Goal: Task Accomplishment & Management: Complete application form

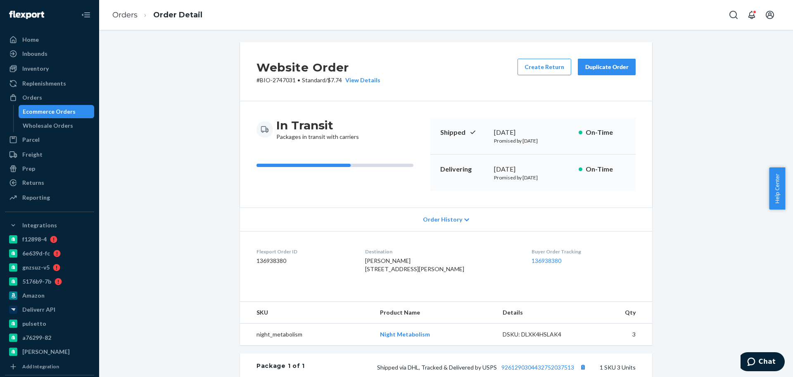
scroll to position [52, 0]
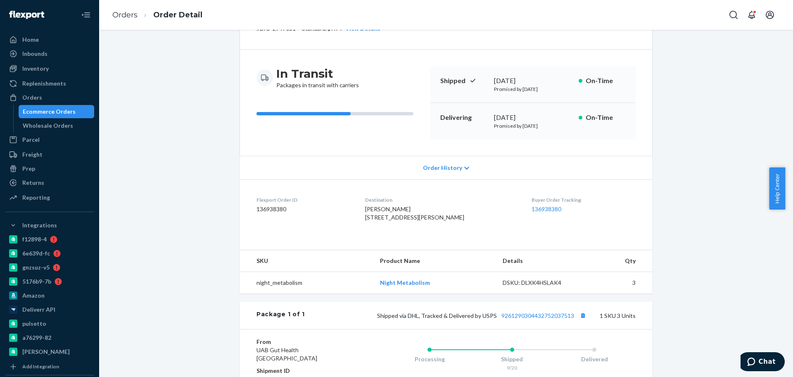
click at [224, 139] on div "Website Order # BIO-2747031 • Standard / $7.74 View Details Create Return Dupli…" at bounding box center [445, 244] width 681 height 506
click at [65, 111] on div "Ecommerce Orders" at bounding box center [49, 111] width 53 height 8
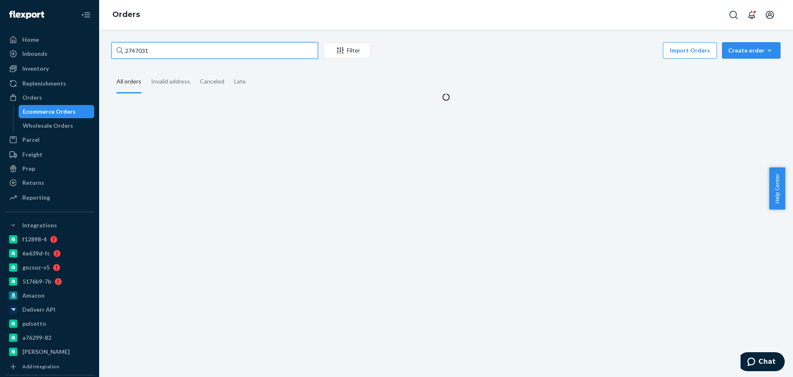
click at [214, 47] on input "2747031" at bounding box center [215, 50] width 207 height 17
paste input "33316"
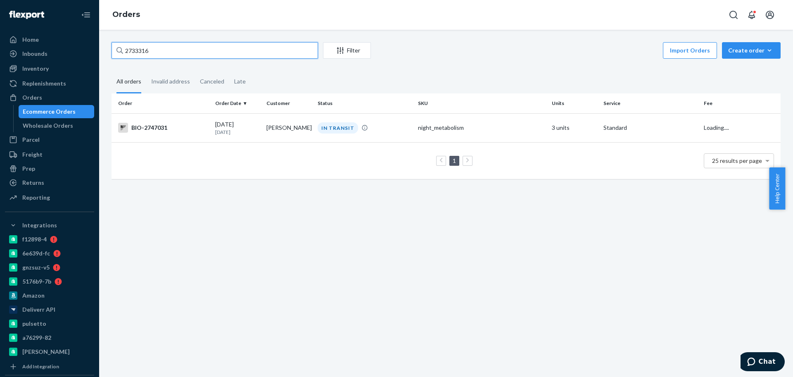
type input "2733316"
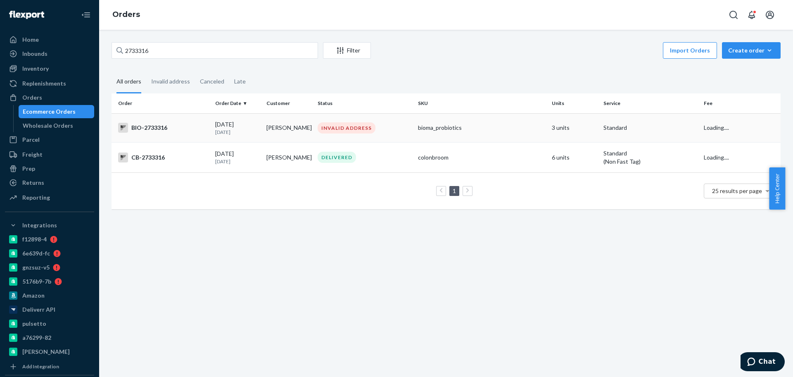
click at [183, 129] on div "BIO-2733316" at bounding box center [163, 128] width 90 height 10
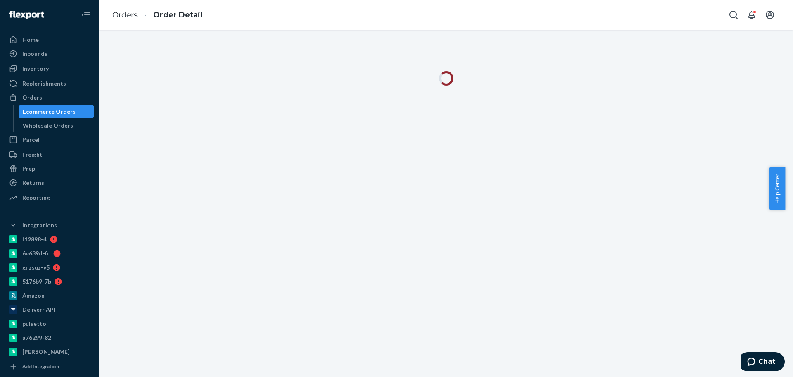
click at [63, 113] on div "Ecommerce Orders" at bounding box center [49, 111] width 53 height 8
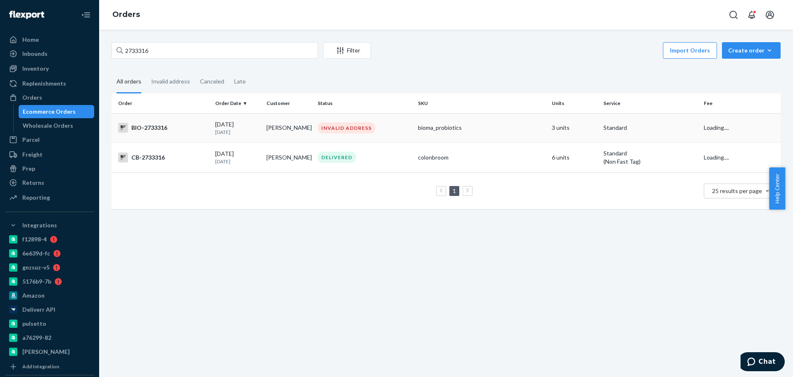
click at [171, 126] on div "BIO-2733316" at bounding box center [163, 128] width 90 height 10
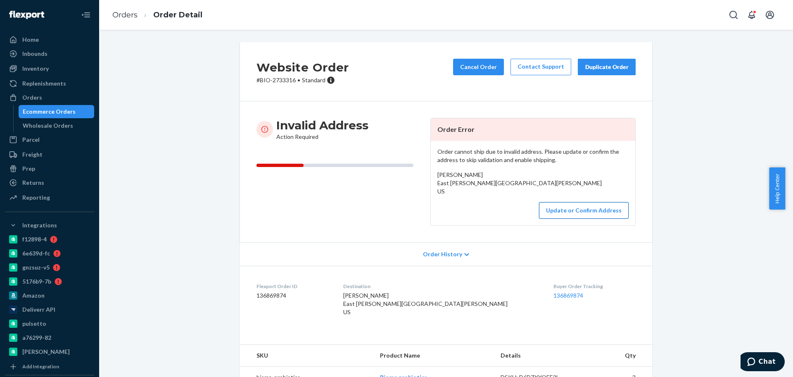
click at [560, 216] on button "Update or Confirm Address" at bounding box center [584, 210] width 90 height 17
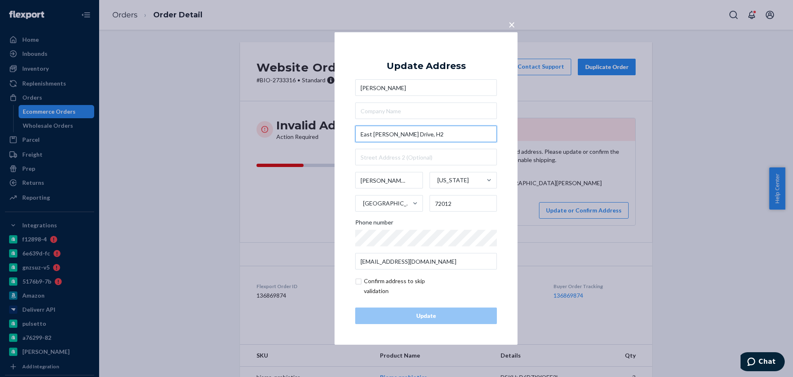
click at [428, 136] on input "East Dewitt Henry Drive, H2" at bounding box center [426, 134] width 142 height 17
paste input "201 E Dewitt Henry Dr, Apt H2,"
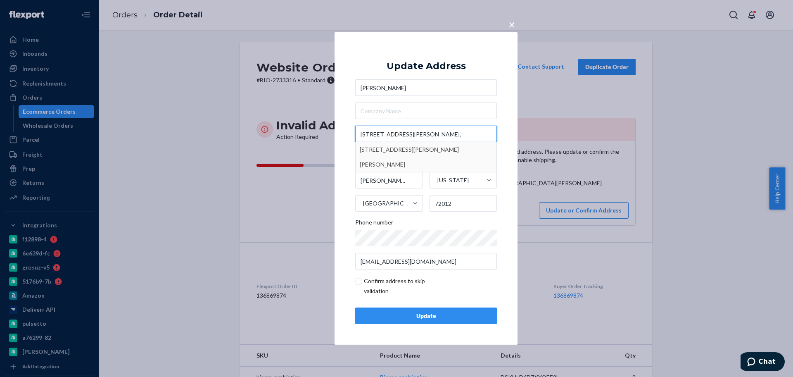
type input "201 E Dewitt Henry Dr, Apt H2,"
click at [346, 140] on div "× Update Address Lillian Alvarado 201 E Dewitt Henry Dr, Apt H2, Beebe Arkansas…" at bounding box center [426, 188] width 183 height 312
click at [416, 315] on div "Update" at bounding box center [426, 315] width 128 height 8
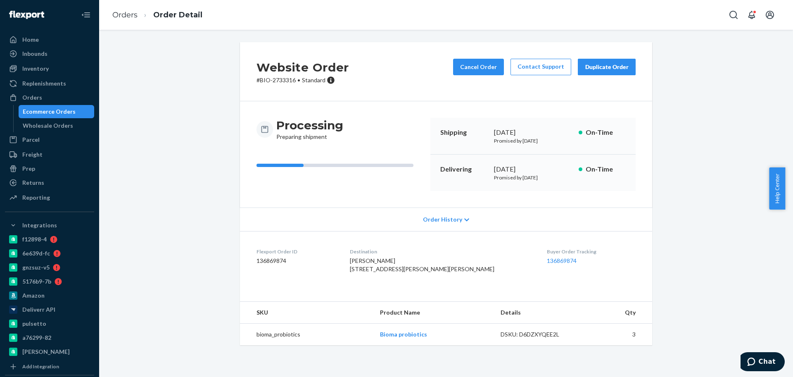
click at [67, 112] on div "Ecommerce Orders" at bounding box center [49, 111] width 53 height 8
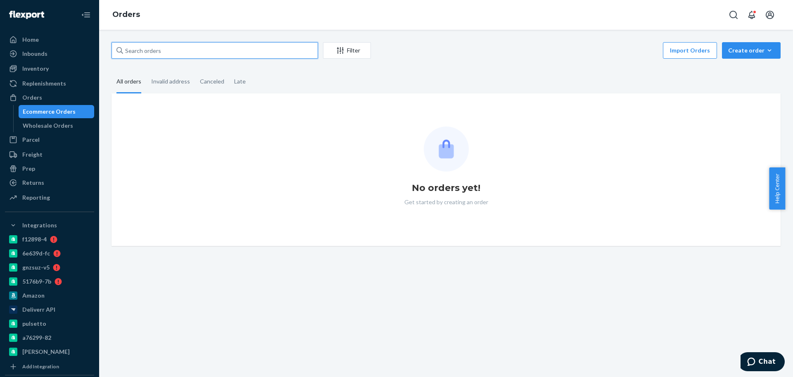
click at [177, 54] on input "text" at bounding box center [215, 50] width 207 height 17
paste input "2402166"
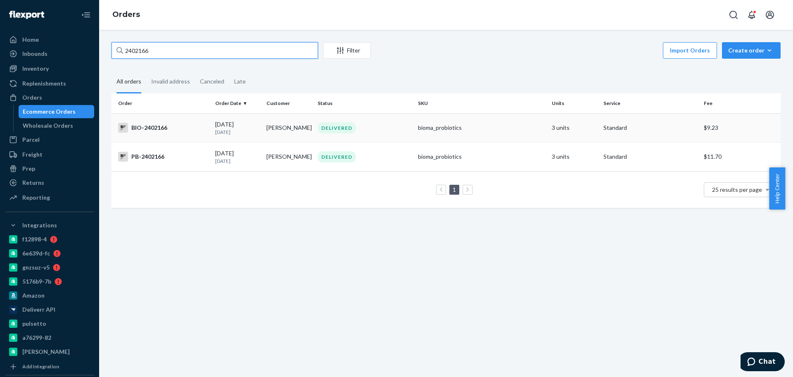
type input "2402166"
click at [161, 126] on div "BIO-2402166" at bounding box center [163, 128] width 90 height 10
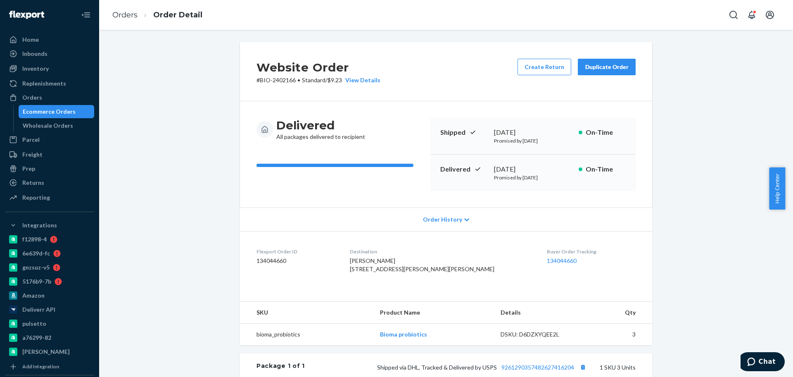
click at [64, 112] on div "Ecommerce Orders" at bounding box center [49, 111] width 53 height 8
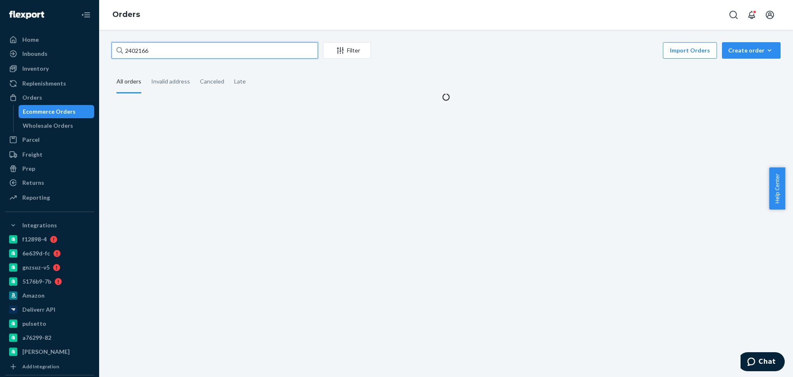
click at [191, 50] on input "2402166" at bounding box center [215, 50] width 207 height 17
paste input "657811"
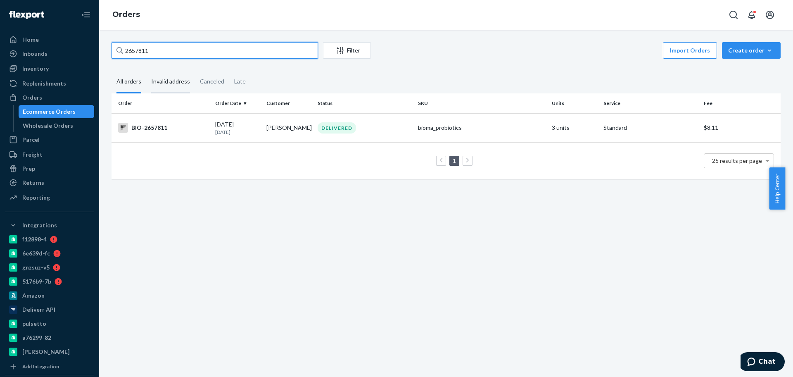
type input "2657811"
click at [172, 127] on div "BIO-2657811" at bounding box center [163, 128] width 90 height 10
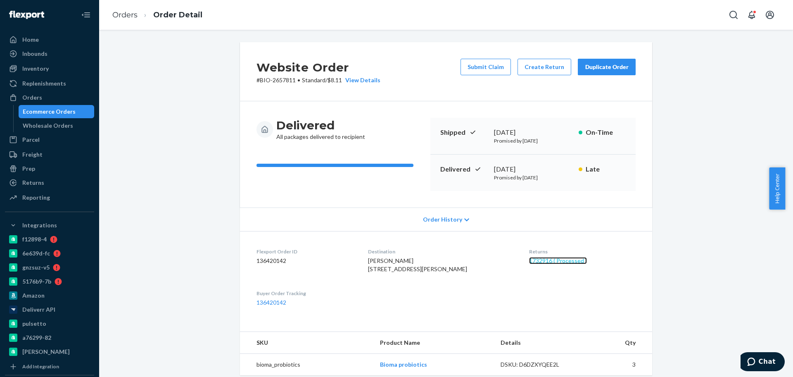
click at [540, 261] on link "1732916 ( Processed )" at bounding box center [558, 260] width 58 height 7
click at [63, 111] on div "Ecommerce Orders" at bounding box center [49, 111] width 53 height 8
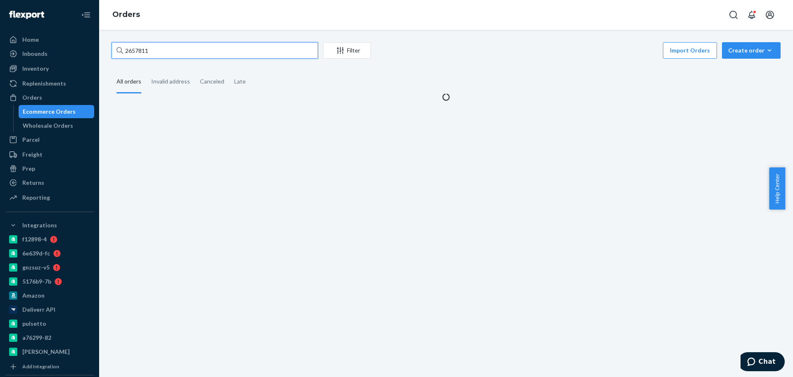
click at [267, 52] on input "2657811" at bounding box center [215, 50] width 207 height 17
paste input "2632957"
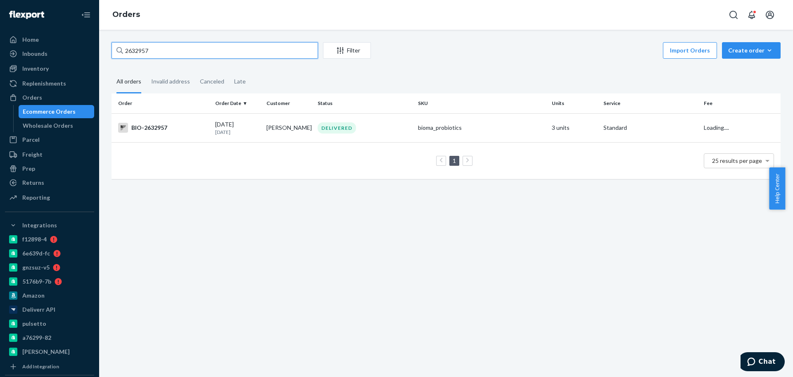
type input "2632957"
click at [171, 128] on div "BIO-2632957" at bounding box center [163, 128] width 90 height 10
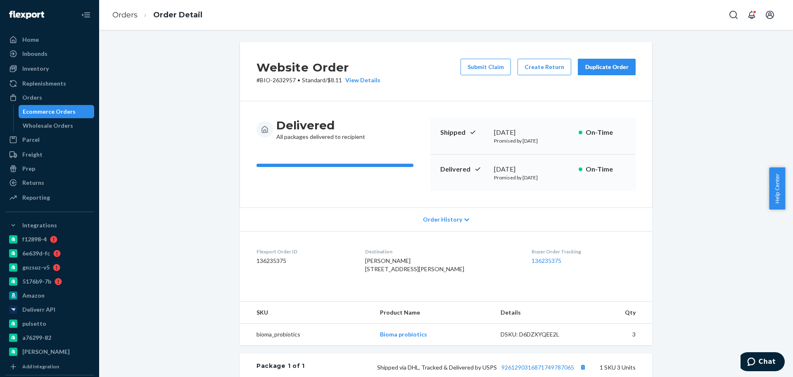
click at [51, 113] on div "Ecommerce Orders" at bounding box center [49, 111] width 53 height 8
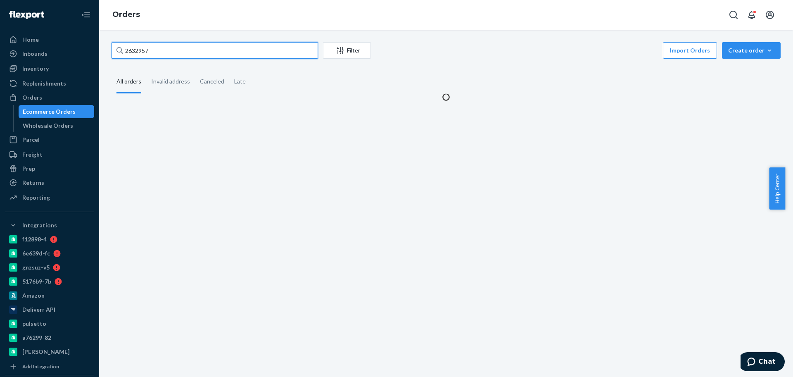
click at [218, 52] on input "2632957" at bounding box center [215, 50] width 207 height 17
paste input "57811"
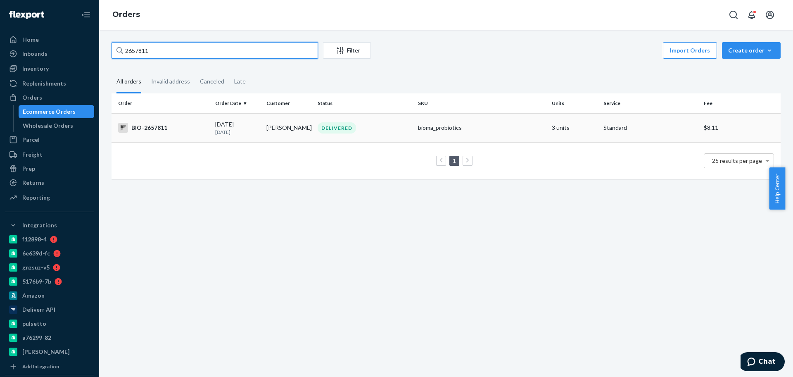
type input "2657811"
click at [157, 128] on div "BIO-2657811" at bounding box center [163, 128] width 90 height 10
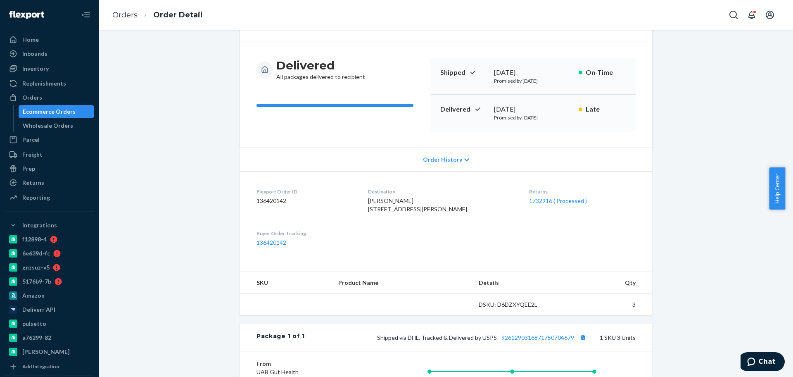
scroll to position [103, 0]
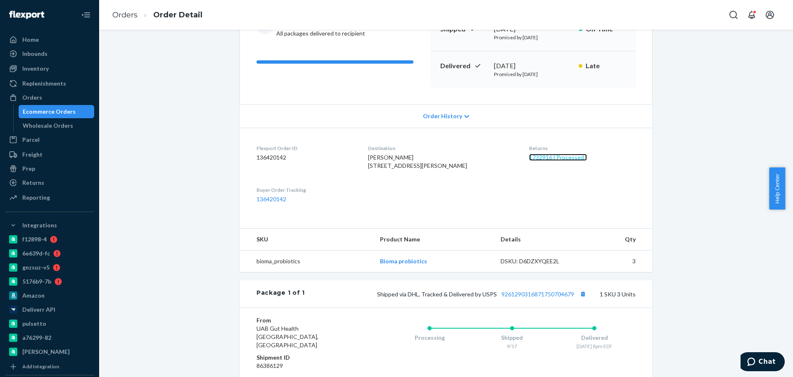
click at [539, 159] on link "1732916 ( Processed )" at bounding box center [558, 157] width 58 height 7
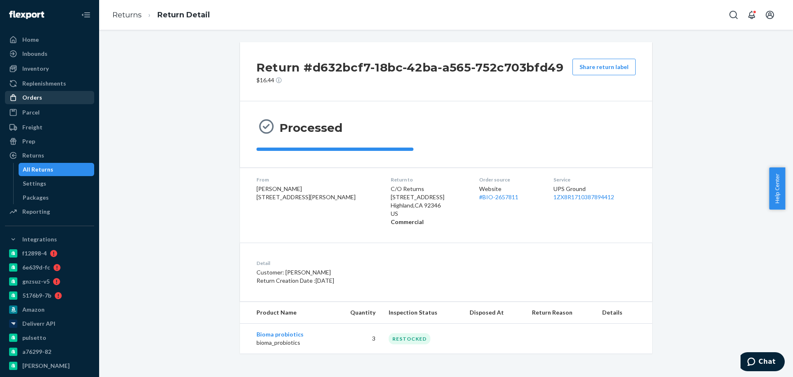
click at [46, 95] on div "Orders" at bounding box center [50, 98] width 88 height 12
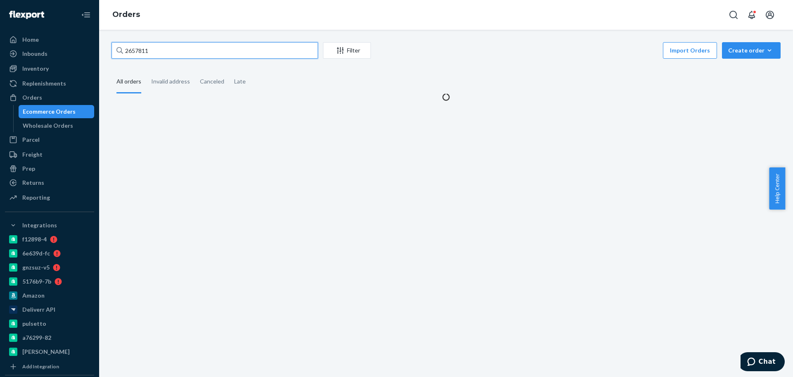
drag, startPoint x: 164, startPoint y: 52, endPoint x: 165, endPoint y: 45, distance: 7.6
click at [164, 50] on input "2657811" at bounding box center [215, 50] width 207 height 17
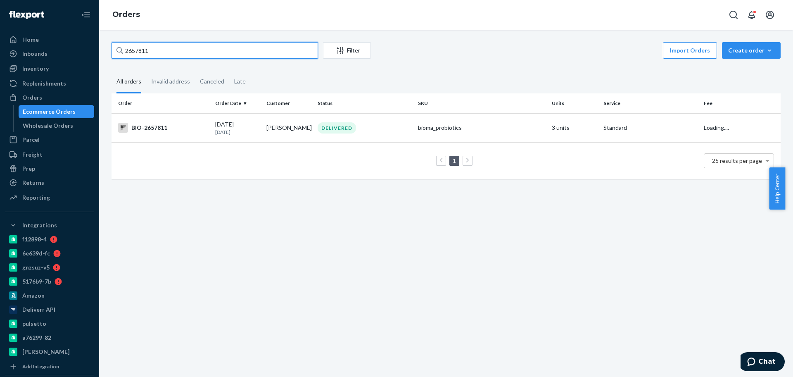
paste input "776560"
type input "2776560"
click at [181, 125] on div "BIO-2776560" at bounding box center [163, 128] width 90 height 10
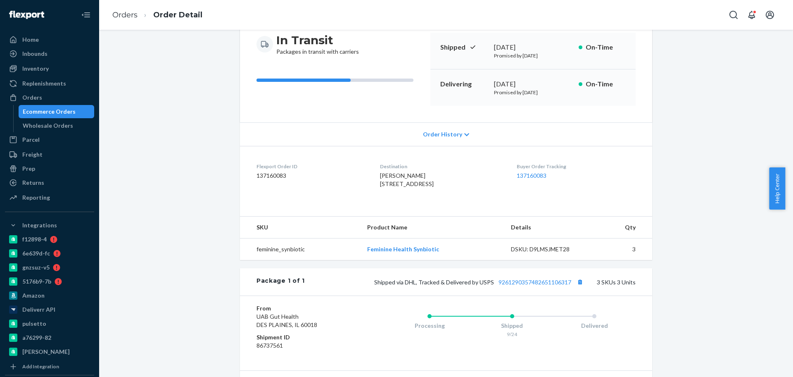
scroll to position [103, 0]
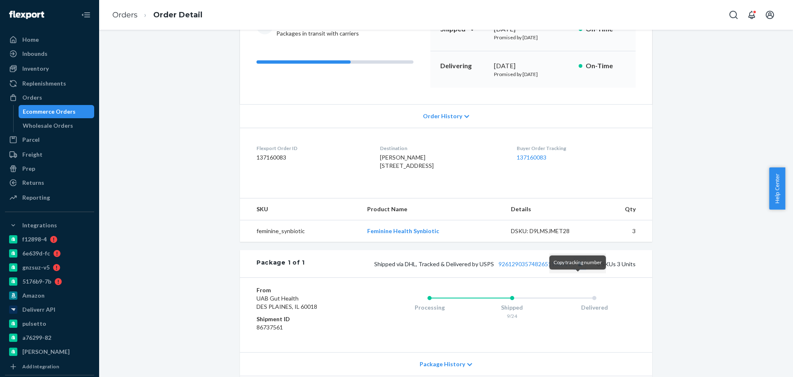
click at [577, 269] on button "Copy tracking number" at bounding box center [580, 263] width 11 height 11
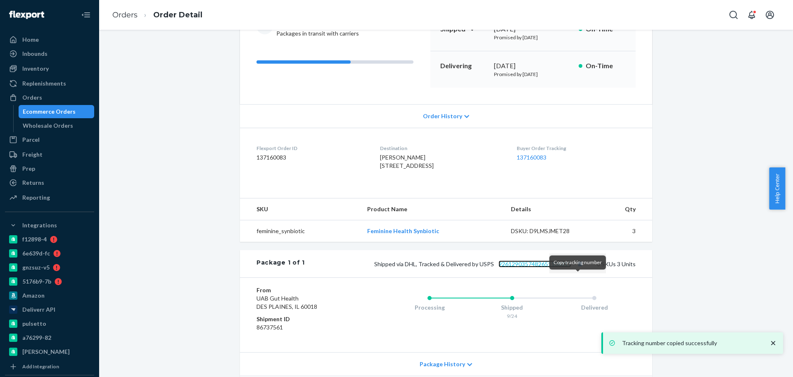
click at [540, 267] on link "9261290357482651106317" at bounding box center [535, 263] width 73 height 7
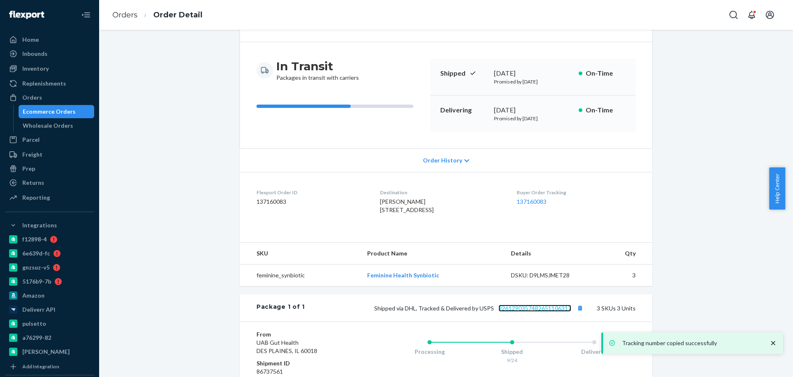
scroll to position [0, 0]
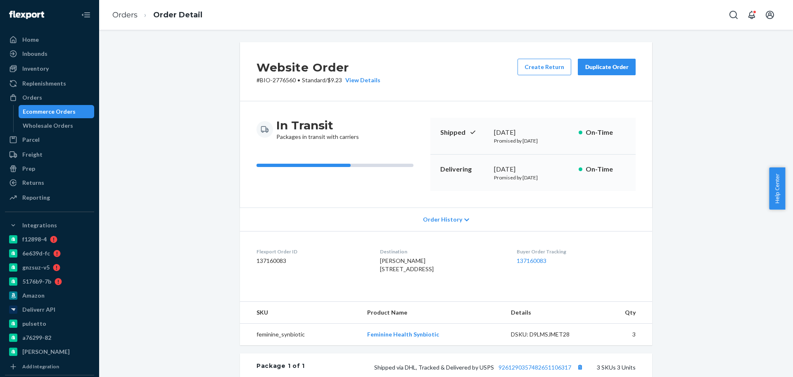
click at [69, 110] on div "Ecommerce Orders" at bounding box center [49, 111] width 53 height 8
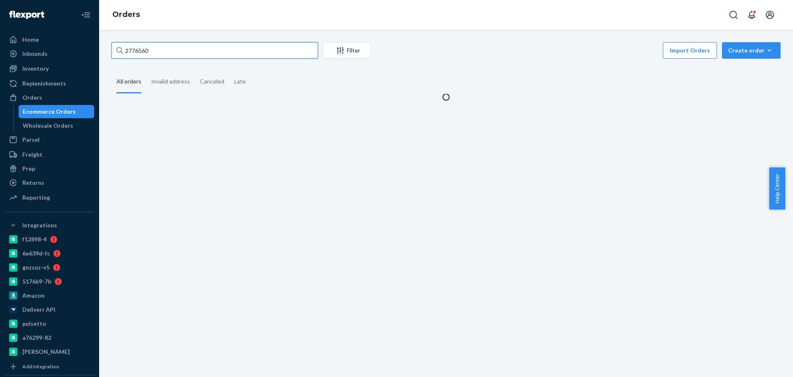
click at [160, 51] on input "2776560" at bounding box center [215, 50] width 207 height 17
paste input "28660"
type input "2728660"
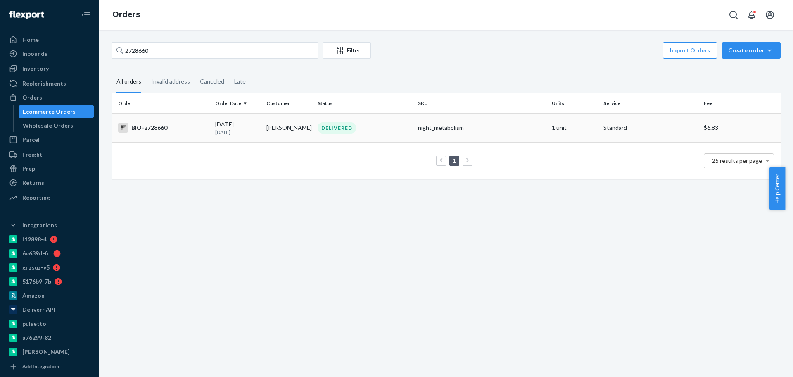
click at [188, 126] on div "BIO-2728660" at bounding box center [163, 128] width 90 height 10
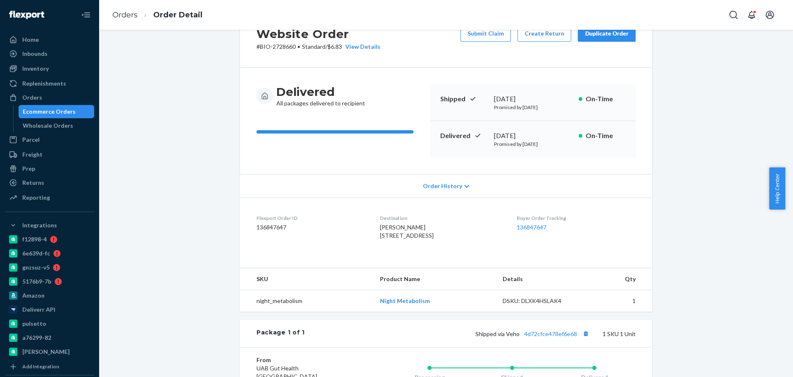
scroll to position [52, 0]
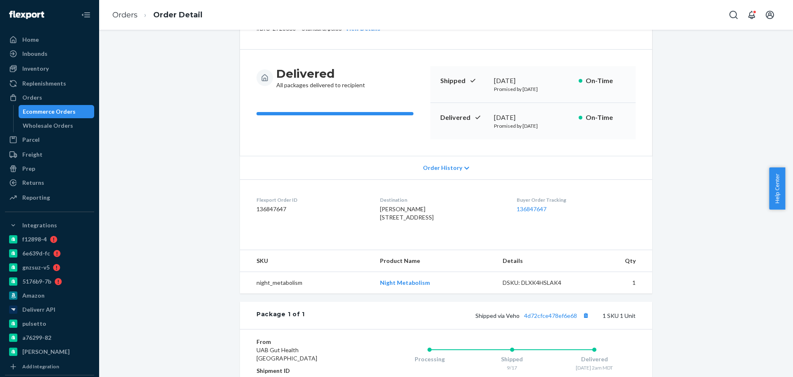
drag, startPoint x: 369, startPoint y: 220, endPoint x: 442, endPoint y: 227, distance: 73.0
click at [442, 227] on dl "Flexport Order ID 136847647 Destination Lisa Mulligan 955 Genesee Ave Golden, C…" at bounding box center [446, 210] width 412 height 62
copy span "955 Genesee Ave Golden, CO 80401-5723"
click at [356, 213] on div "Flexport Order ID 136847647" at bounding box center [311, 210] width 110 height 28
drag, startPoint x: 373, startPoint y: 219, endPoint x: 420, endPoint y: 229, distance: 48.5
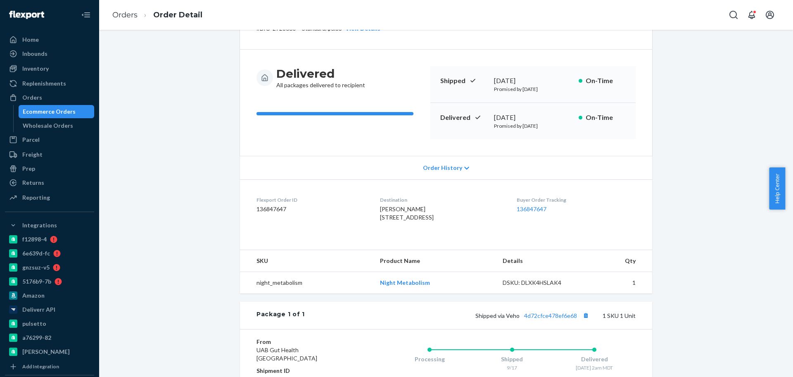
click at [420, 229] on dl "Flexport Order ID 136847647 Destination Lisa Mulligan 955 Genesee Ave Golden, C…" at bounding box center [446, 210] width 412 height 62
copy span "955 Genesee Ave Golden, CO 80401"
click at [62, 112] on div "Ecommerce Orders" at bounding box center [49, 111] width 53 height 8
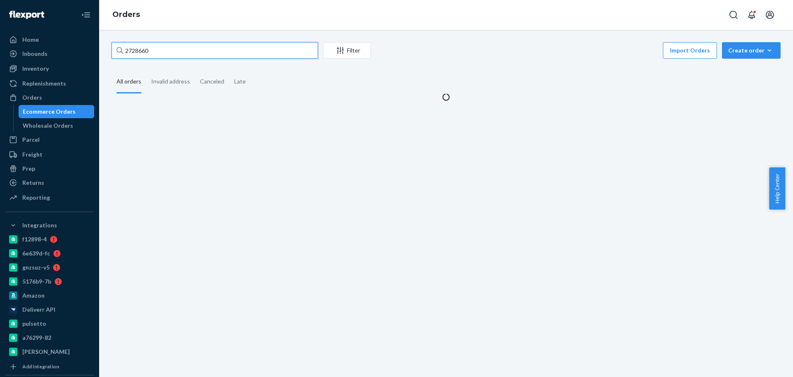
click at [184, 52] on input "2728660" at bounding box center [215, 50] width 207 height 17
paste input "464973"
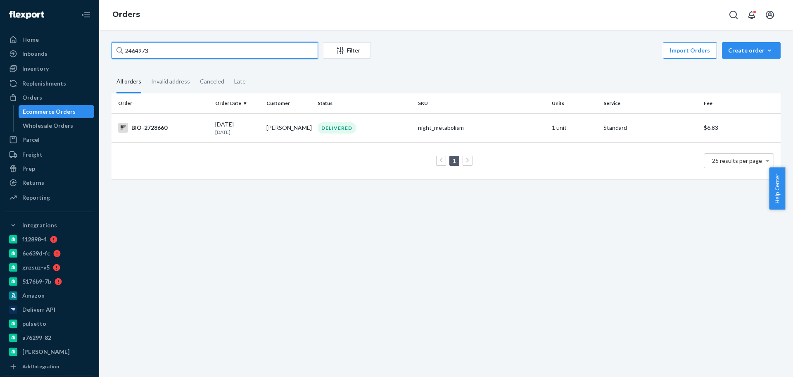
type input "2464973"
click at [169, 134] on td "BIO-2464973" at bounding box center [162, 127] width 100 height 29
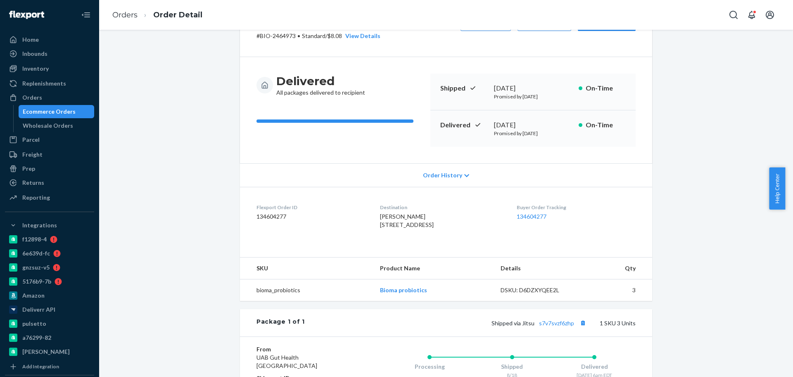
scroll to position [103, 0]
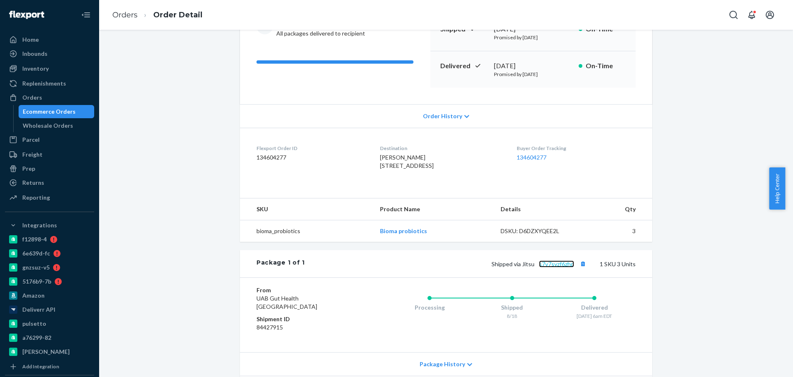
click at [556, 267] on link "s7v7svzf6zhp" at bounding box center [556, 263] width 35 height 7
click at [57, 114] on div "Ecommerce Orders" at bounding box center [49, 111] width 53 height 8
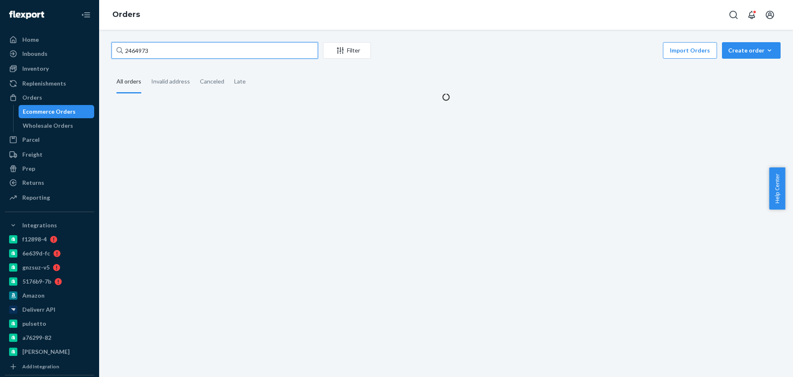
click at [151, 51] on input "2464973" at bounding box center [215, 50] width 207 height 17
paste input "521526"
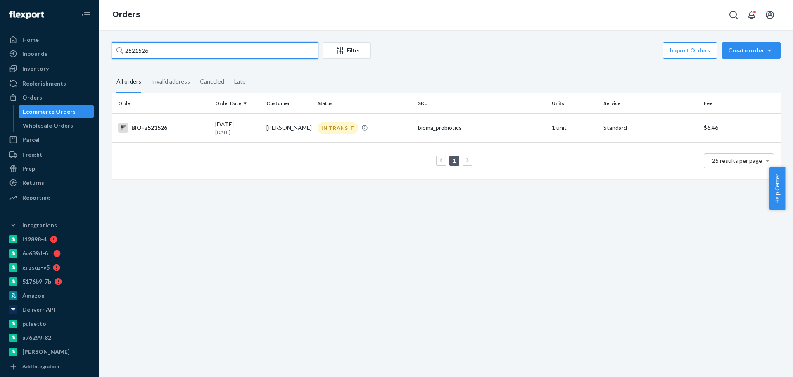
type input "2521526"
click at [170, 133] on td "BIO-2521526" at bounding box center [162, 127] width 100 height 29
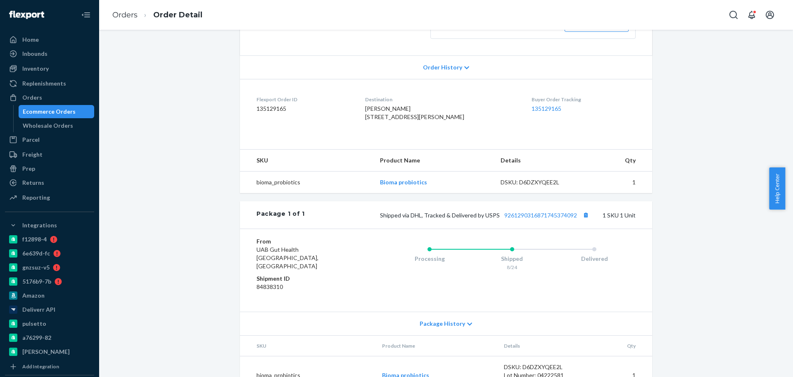
scroll to position [207, 0]
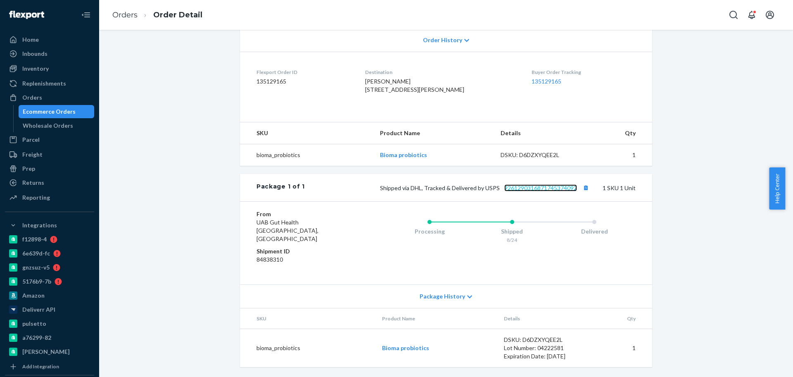
click at [554, 191] on link "9261290316871745374092" at bounding box center [540, 187] width 73 height 7
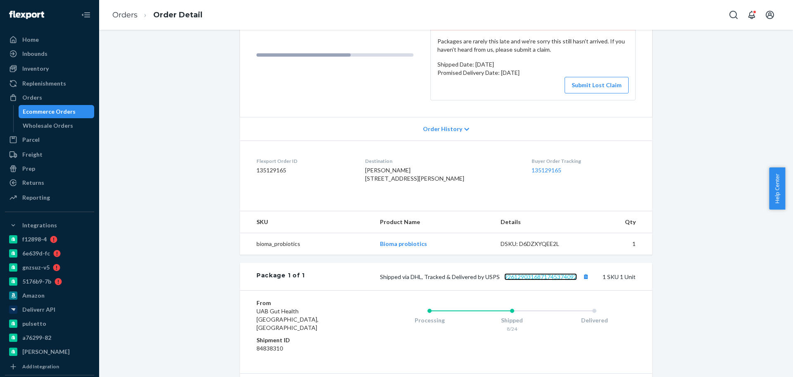
scroll to position [103, 0]
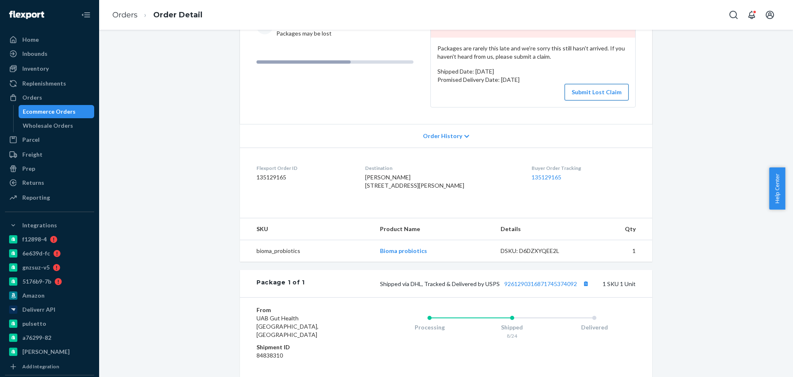
click at [590, 90] on button "Submit Lost Claim" at bounding box center [597, 92] width 64 height 17
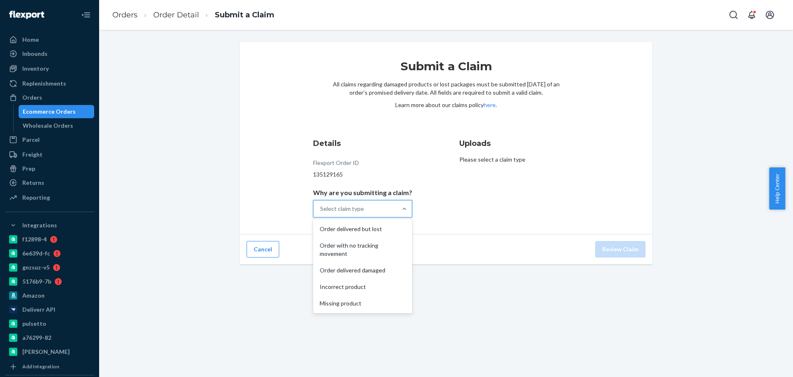
click at [387, 209] on div "Select claim type" at bounding box center [354, 208] width 83 height 17
click at [321, 209] on input "Why are you submitting a claim? option Order delivered but lost focused, 1 of 5…" at bounding box center [320, 208] width 1 height 8
click at [366, 248] on div "Order with no tracking movement" at bounding box center [363, 249] width 96 height 25
click at [321, 213] on input "Why are you submitting a claim? option Order with no tracking movement focused,…" at bounding box center [320, 208] width 1 height 8
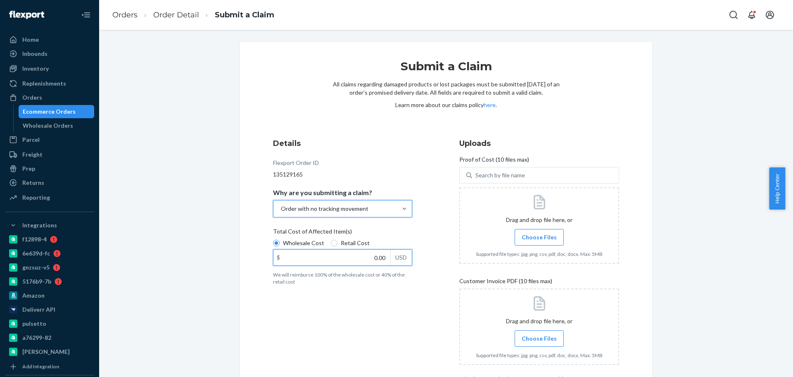
click at [346, 256] on input "0.00" at bounding box center [331, 257] width 117 height 16
type input "23.12"
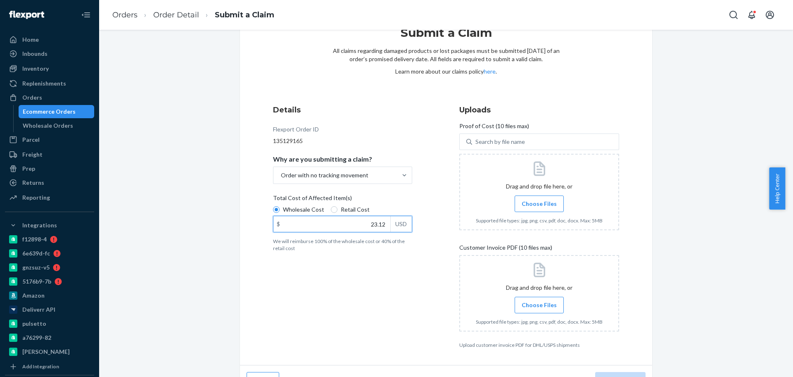
scroll to position [52, 0]
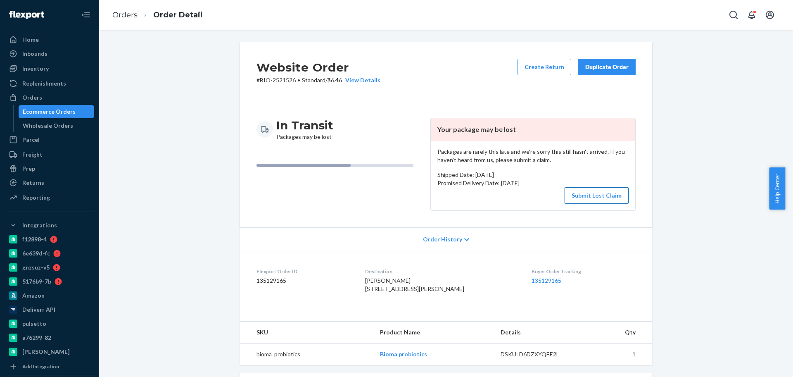
click at [613, 197] on button "Submit Lost Claim" at bounding box center [597, 195] width 64 height 17
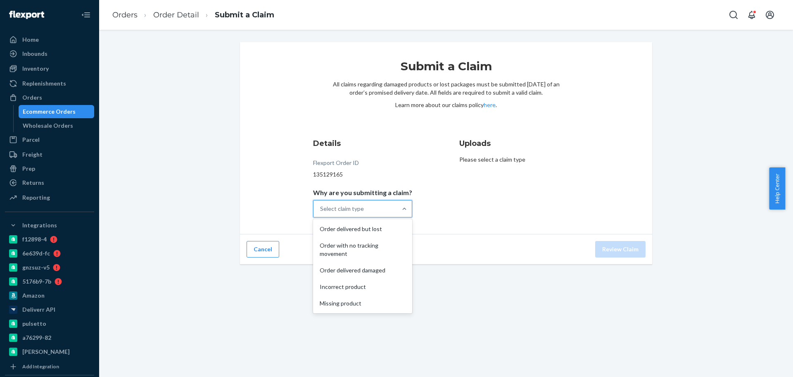
click at [344, 205] on div "Select claim type" at bounding box center [342, 208] width 44 height 8
click at [321, 205] on input "Why are you submitting a claim? option Order delivered but lost focused, 1 of 5…" at bounding box center [320, 208] width 1 height 8
click at [356, 251] on div "Order with no tracking movement" at bounding box center [363, 249] width 96 height 25
click at [321, 213] on input "Why are you submitting a claim? option Order with no tracking movement focused,…" at bounding box center [320, 208] width 1 height 8
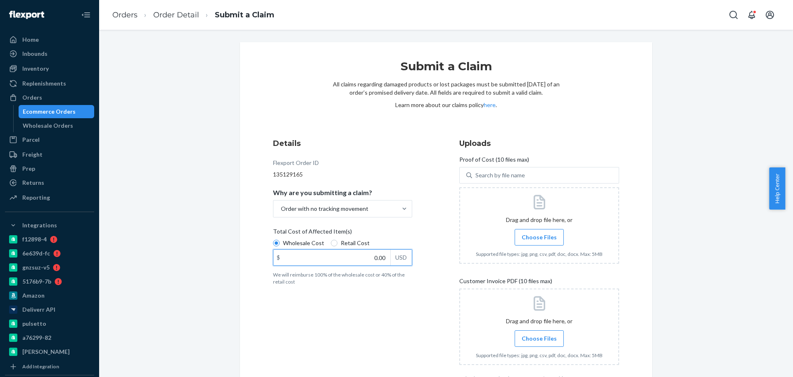
click at [348, 257] on input "0.00" at bounding box center [331, 257] width 117 height 16
type input "23.12"
click at [548, 233] on span "Choose Files" at bounding box center [539, 237] width 35 height 8
click at [539, 233] on input "Choose Files" at bounding box center [539, 237] width 0 height 9
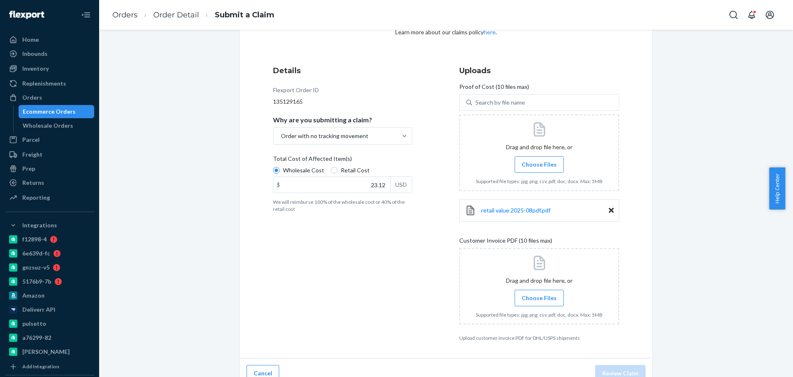
scroll to position [84, 0]
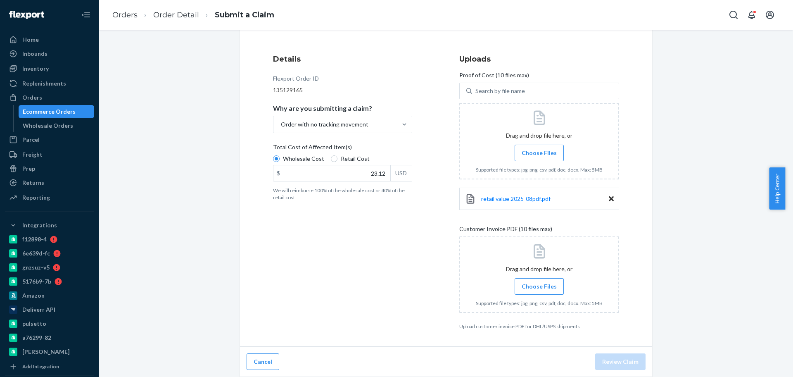
click at [539, 289] on span "Choose Files" at bounding box center [539, 286] width 35 height 8
click at [539, 289] on input "Choose Files" at bounding box center [539, 286] width 0 height 9
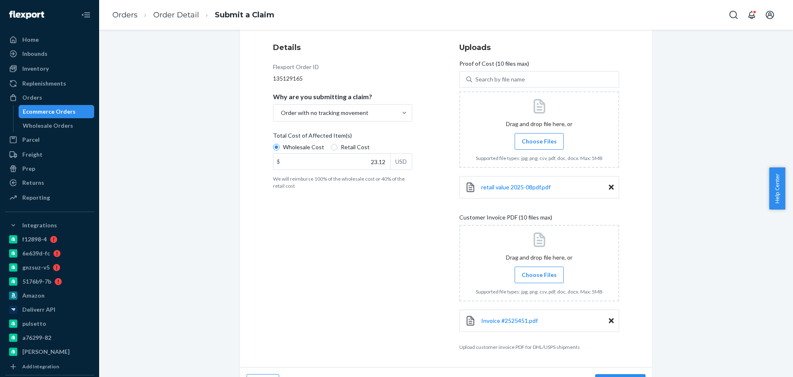
scroll to position [116, 0]
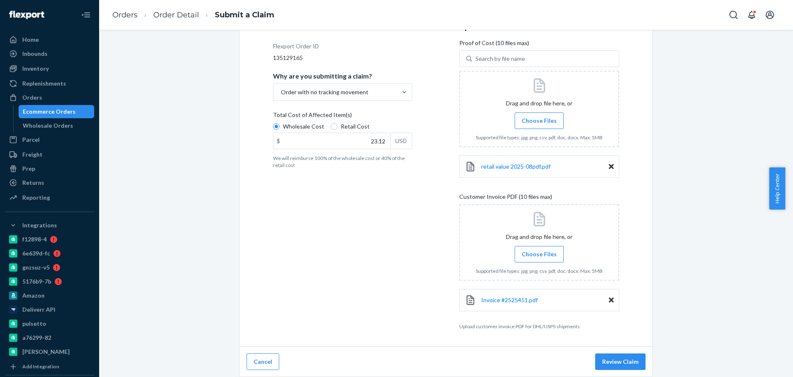
drag, startPoint x: 711, startPoint y: 154, endPoint x: 713, endPoint y: 112, distance: 42.6
click at [711, 151] on div "Submit a Claim All claims regarding damaged products or lost packages must be s…" at bounding box center [445, 151] width 681 height 451
click at [609, 302] on icon at bounding box center [611, 299] width 5 height 5
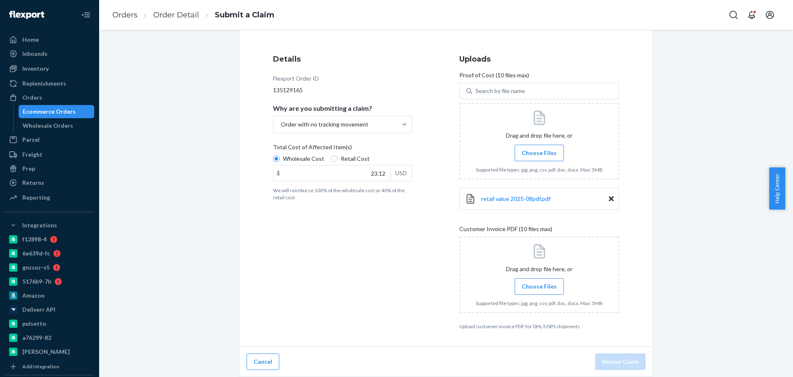
scroll to position [84, 0]
click at [548, 282] on span "Choose Files" at bounding box center [539, 286] width 35 height 8
click at [539, 282] on input "Choose Files" at bounding box center [539, 286] width 0 height 9
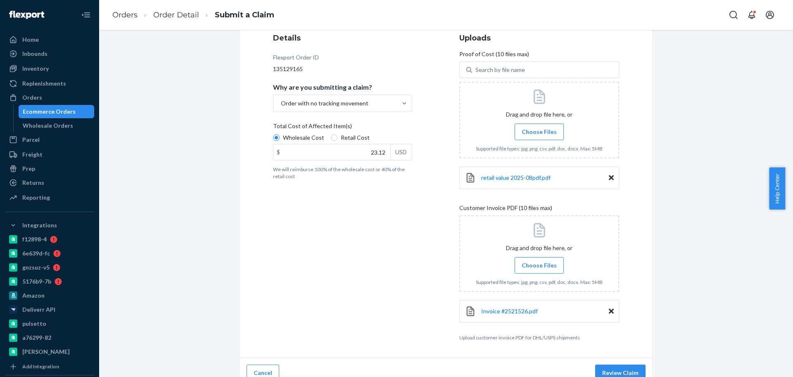
scroll to position [116, 0]
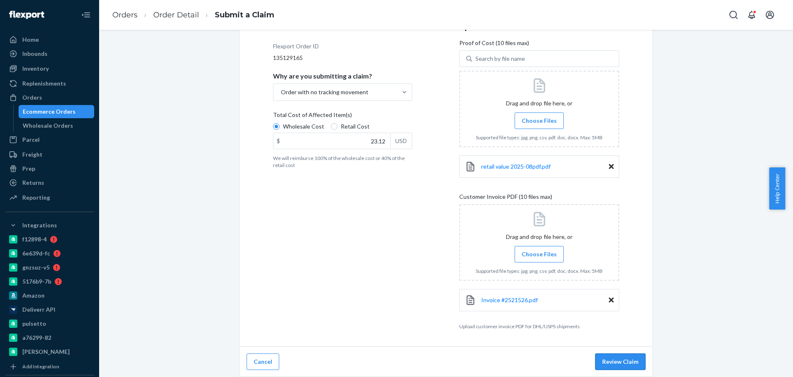
click at [624, 365] on button "Review Claim" at bounding box center [620, 361] width 50 height 17
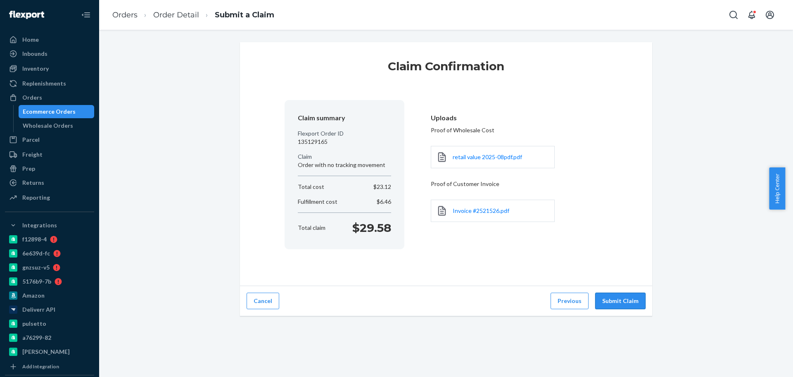
click at [632, 301] on button "Submit Claim" at bounding box center [620, 300] width 50 height 17
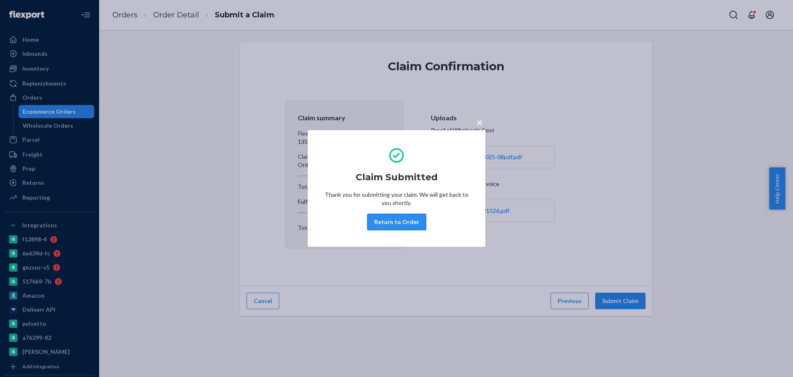
click at [407, 223] on button "Return to Order" at bounding box center [396, 222] width 59 height 17
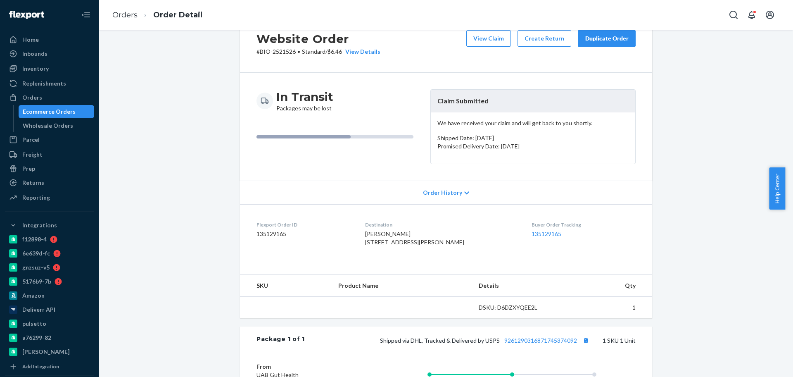
scroll to position [103, 0]
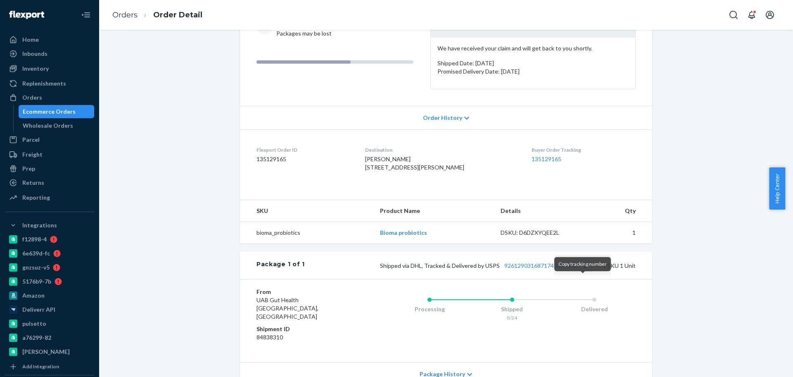
click at [582, 271] on button "Copy tracking number" at bounding box center [585, 265] width 11 height 11
click at [62, 110] on div "Ecommerce Orders" at bounding box center [49, 111] width 53 height 8
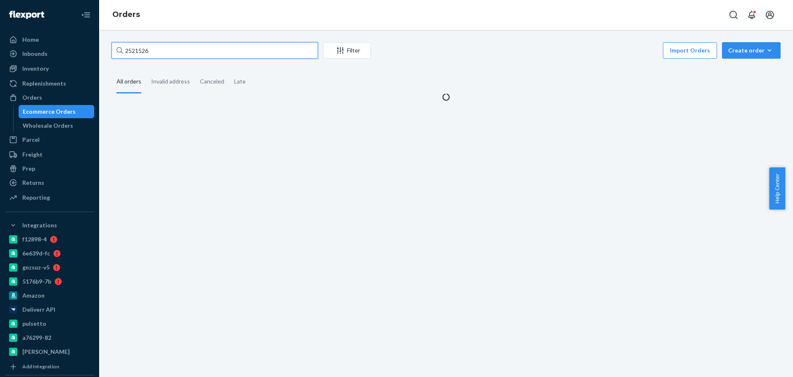
click at [159, 50] on input "2521526" at bounding box center [215, 50] width 207 height 17
paste input "276689"
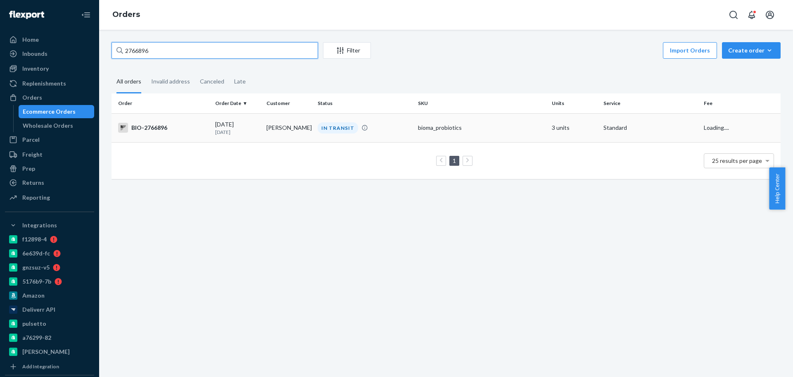
type input "2766896"
click at [162, 125] on div "BIO-2766896" at bounding box center [163, 128] width 90 height 10
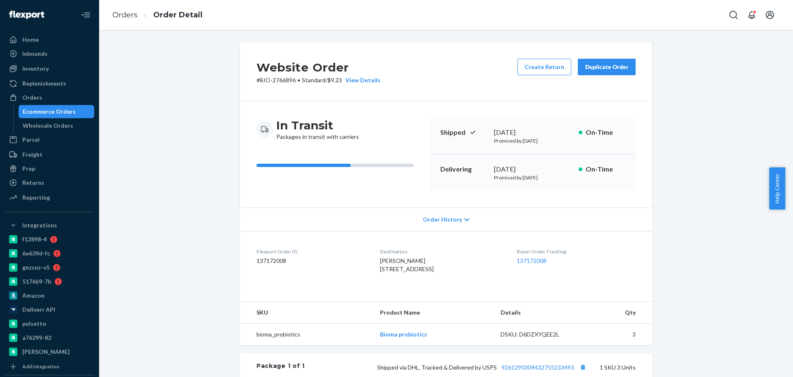
click at [198, 191] on div "Website Order # BIO-2766896 • Standard / $9.23 View Details Create Return Dupli…" at bounding box center [445, 295] width 681 height 506
drag, startPoint x: 186, startPoint y: 138, endPoint x: 215, endPoint y: 83, distance: 61.2
click at [186, 137] on div "Website Order # BIO-2766896 • Standard / $9.23 View Details Create Return Dupli…" at bounding box center [445, 295] width 681 height 506
drag, startPoint x: 202, startPoint y: 119, endPoint x: 209, endPoint y: 112, distance: 9.7
click at [202, 120] on div "Website Order # BIO-2766896 • Standard / $9.23 View Details Create Return Dupli…" at bounding box center [445, 295] width 681 height 506
